Goal: Use online tool/utility: Utilize a website feature to perform a specific function

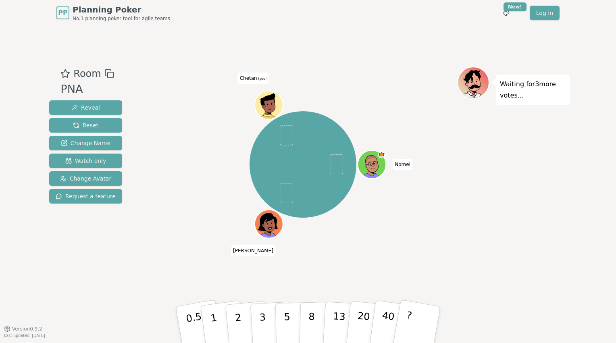
click at [268, 100] on icon at bounding box center [268, 101] width 26 height 16
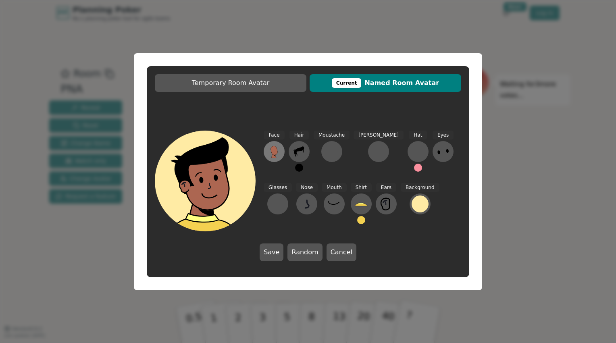
click at [277, 147] on icon at bounding box center [274, 151] width 13 height 13
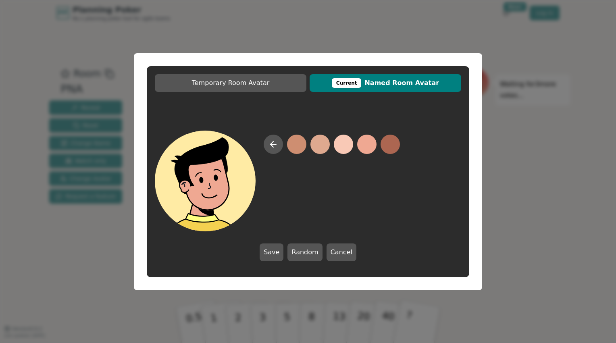
click at [369, 142] on button at bounding box center [366, 144] width 19 height 19
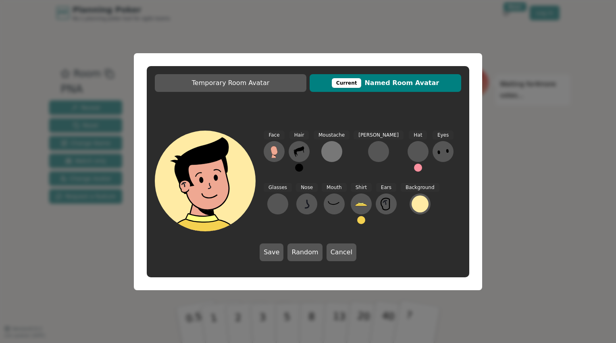
click at [331, 158] on button at bounding box center [331, 151] width 21 height 21
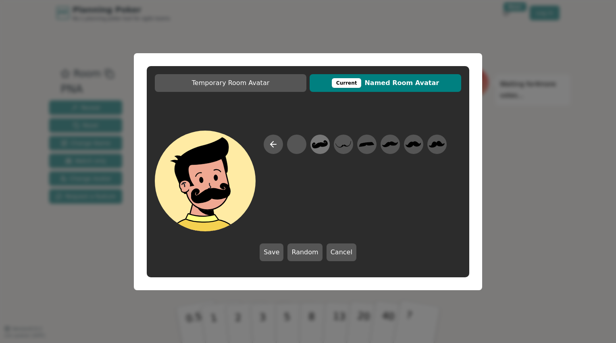
click at [321, 144] on icon at bounding box center [320, 144] width 16 height 8
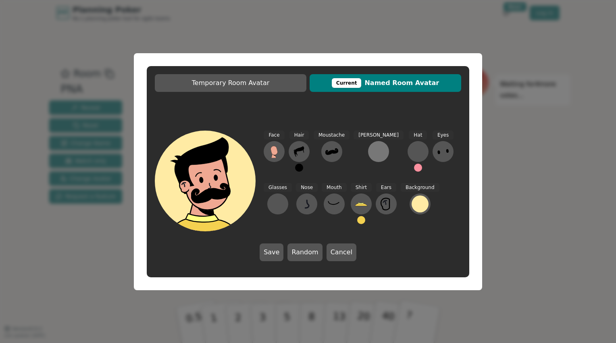
click at [372, 153] on div at bounding box center [378, 151] width 13 height 13
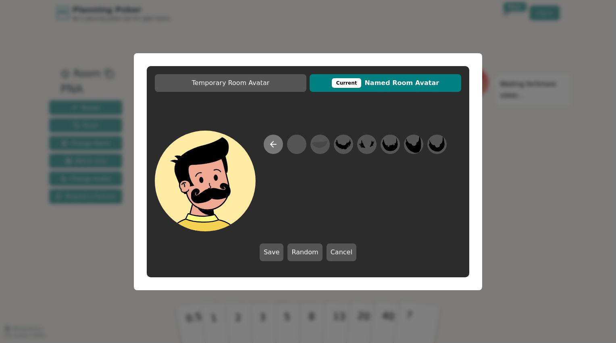
click at [272, 145] on icon at bounding box center [271, 144] width 3 height 6
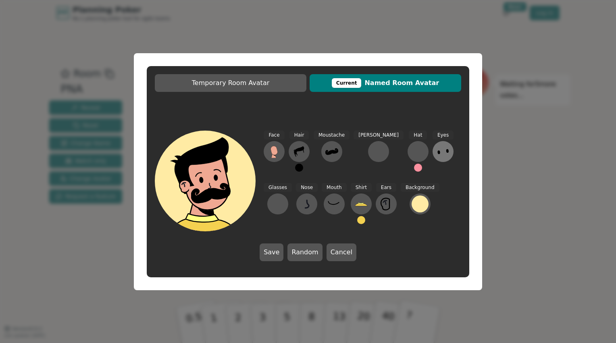
click at [436, 154] on icon at bounding box center [442, 151] width 13 height 13
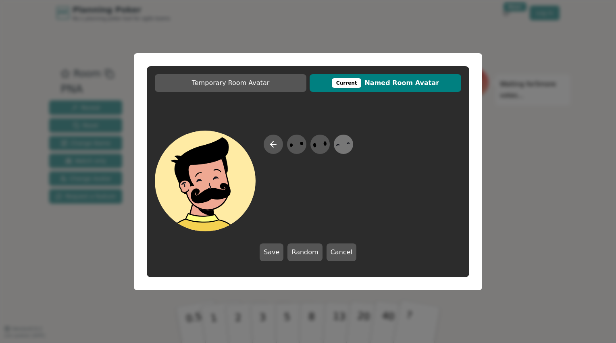
click at [341, 148] on icon at bounding box center [343, 144] width 16 height 18
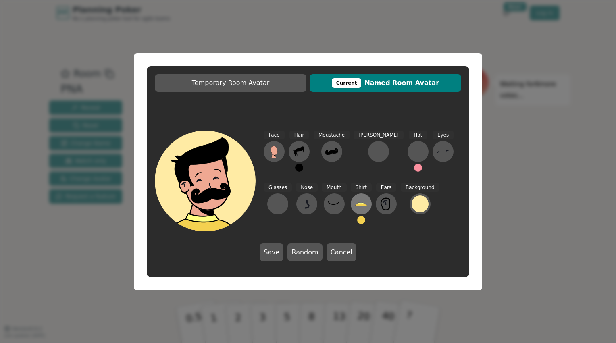
click at [355, 206] on icon at bounding box center [361, 203] width 13 height 13
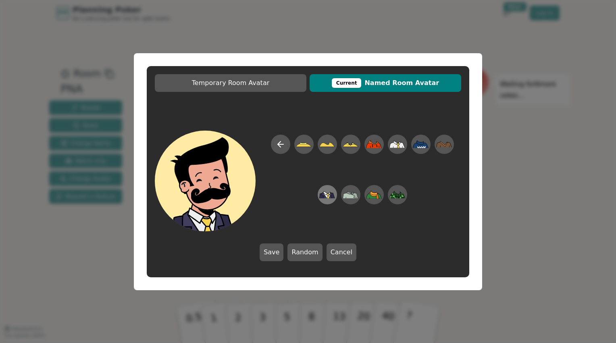
click at [327, 197] on icon at bounding box center [326, 195] width 4 height 5
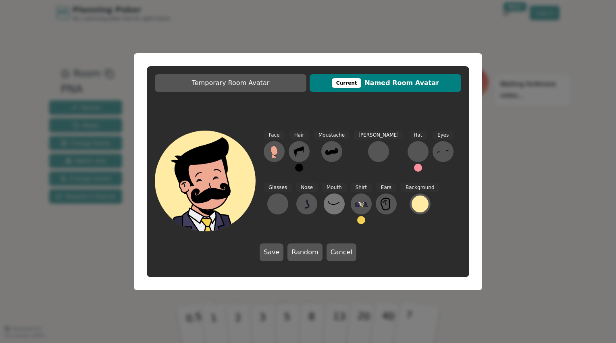
click at [328, 198] on icon at bounding box center [334, 203] width 13 height 13
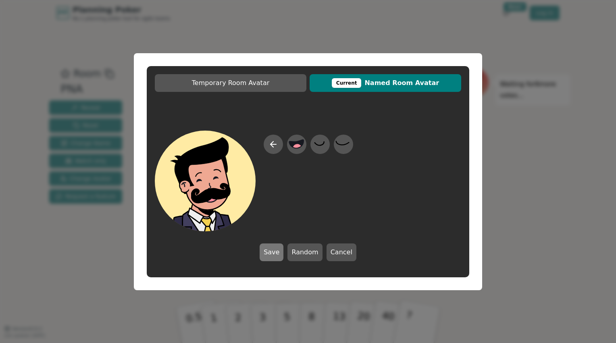
click at [279, 249] on button "Save" at bounding box center [272, 252] width 24 height 18
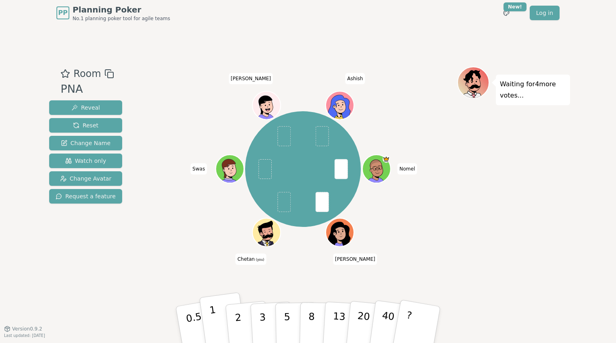
click at [206, 318] on button "1" at bounding box center [223, 324] width 48 height 65
click at [267, 316] on button "3" at bounding box center [272, 324] width 44 height 63
click at [272, 318] on button "3" at bounding box center [272, 324] width 44 height 63
click at [220, 313] on button "1" at bounding box center [223, 324] width 48 height 65
